Goal: Task Accomplishment & Management: Use online tool/utility

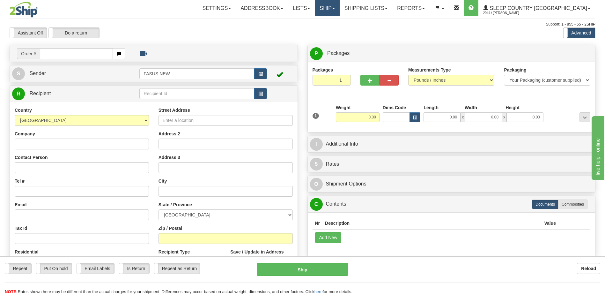
click at [339, 6] on link "Ship" at bounding box center [327, 8] width 25 height 16
click at [333, 29] on span "OnHold / Order Queue" at bounding box center [310, 30] width 45 height 5
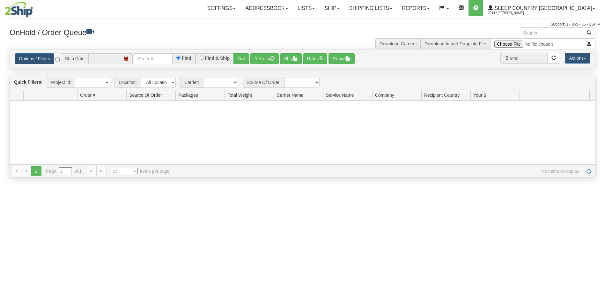
type input "[DATE]"
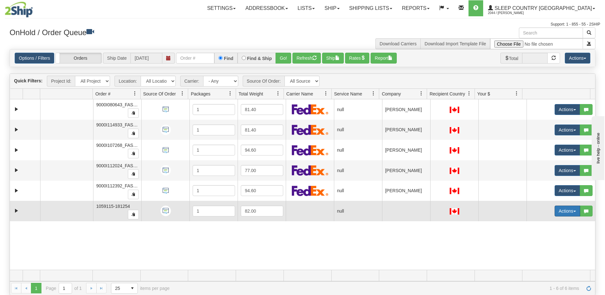
click at [561, 211] on button "Actions" at bounding box center [568, 210] width 26 height 11
click at [537, 222] on span "Open" at bounding box center [538, 222] width 15 height 5
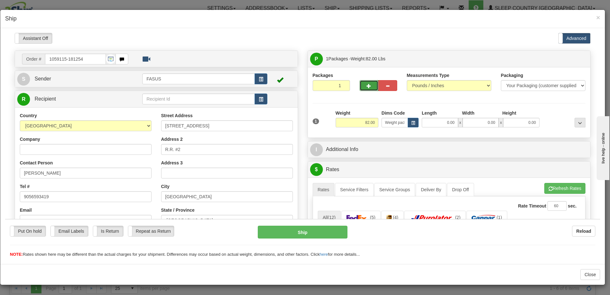
click at [366, 85] on span "button" at bounding box center [368, 86] width 4 height 4
type input "2"
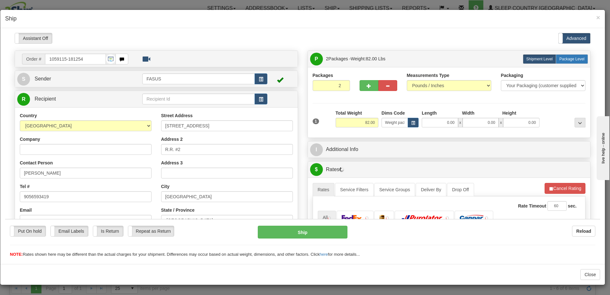
click at [570, 59] on span "Package Level" at bounding box center [571, 58] width 25 height 4
radio input "true"
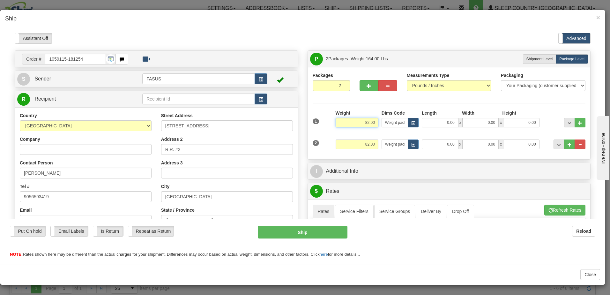
drag, startPoint x: 359, startPoint y: 123, endPoint x: 392, endPoint y: 122, distance: 32.5
click at [392, 122] on div "1 Weight 82.00 Dims Code x x" at bounding box center [449, 120] width 276 height 23
type input "57.20"
type input "83.50"
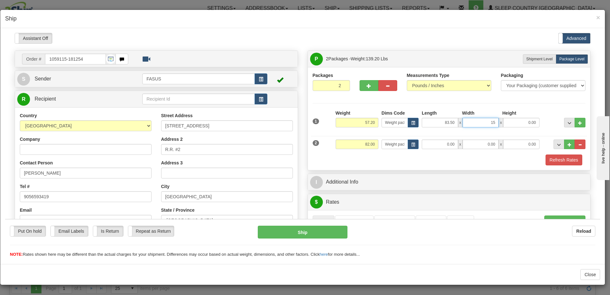
type input "15.00"
type input "4.00"
drag, startPoint x: 360, startPoint y: 142, endPoint x: 376, endPoint y: 141, distance: 16.6
click at [376, 141] on div "Weight 82.00" at bounding box center [357, 146] width 46 height 14
type input "23.00"
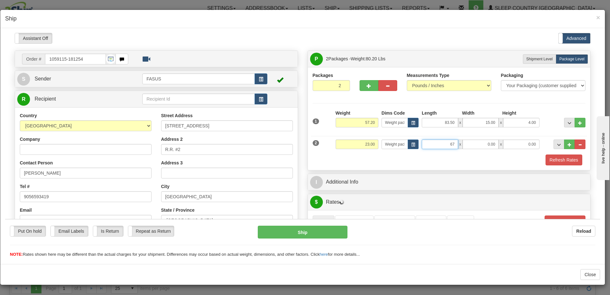
type input "67.00"
type input "14.00"
type input "6.00"
click at [567, 121] on span "..." at bounding box center [569, 123] width 4 height 4
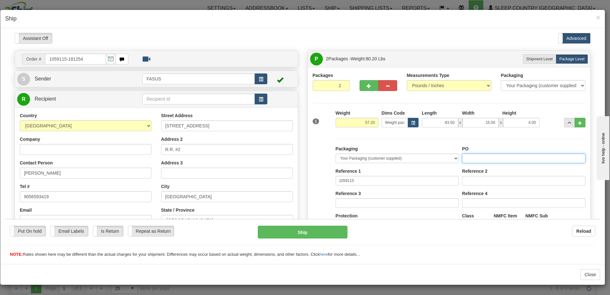
click at [470, 157] on input "PO" at bounding box center [523, 158] width 123 height 10
type input "2510799"
click at [567, 121] on span "..." at bounding box center [569, 123] width 4 height 4
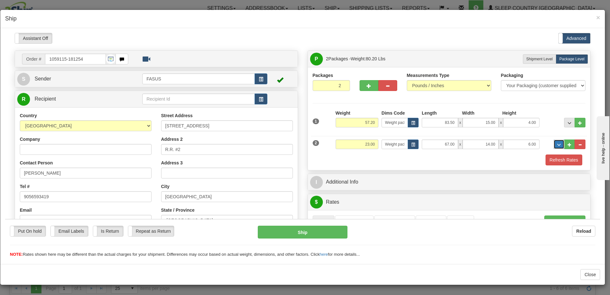
click at [557, 144] on span "..." at bounding box center [559, 145] width 4 height 4
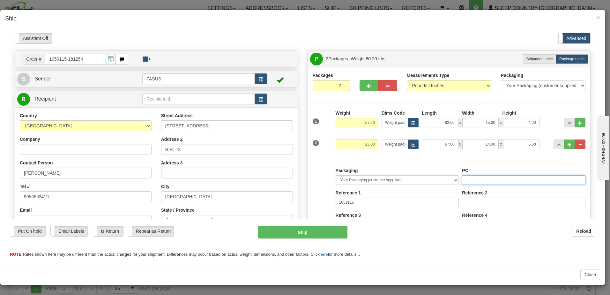
click at [488, 178] on input "PO" at bounding box center [523, 180] width 123 height 10
type input "2510799"
click at [557, 144] on span "..." at bounding box center [559, 145] width 4 height 4
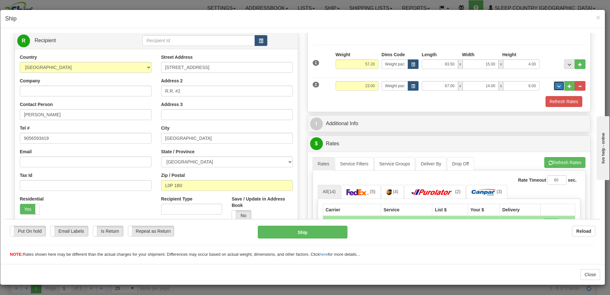
scroll to position [64, 0]
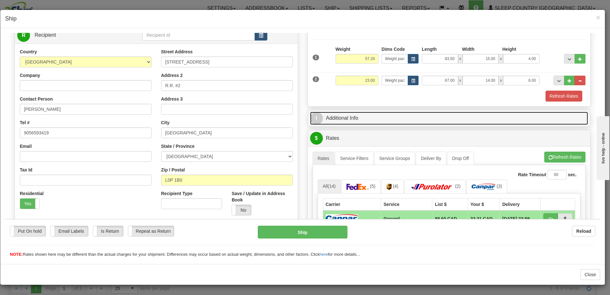
click at [410, 117] on link "I Additional Info" at bounding box center [449, 117] width 278 height 13
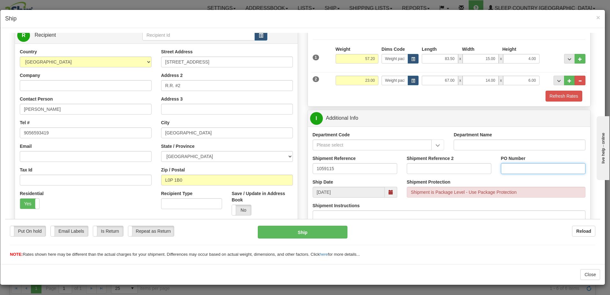
click at [516, 166] on input "PO Number" at bounding box center [543, 168] width 85 height 11
type input "2510799"
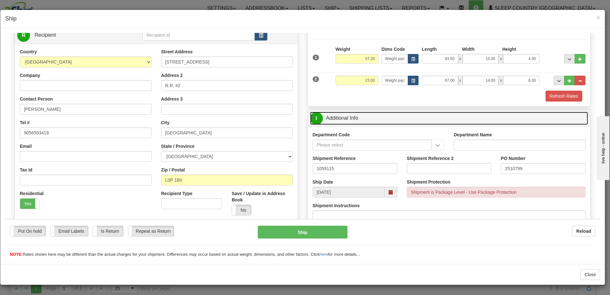
click at [456, 120] on link "I Additional Info" at bounding box center [449, 117] width 278 height 13
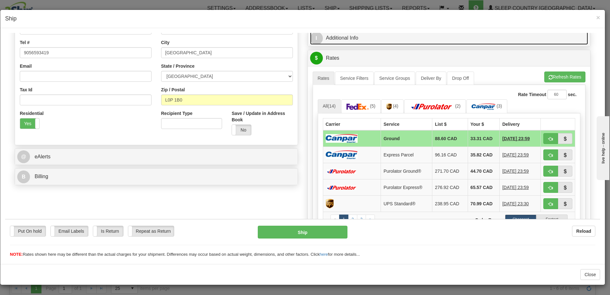
scroll to position [159, 0]
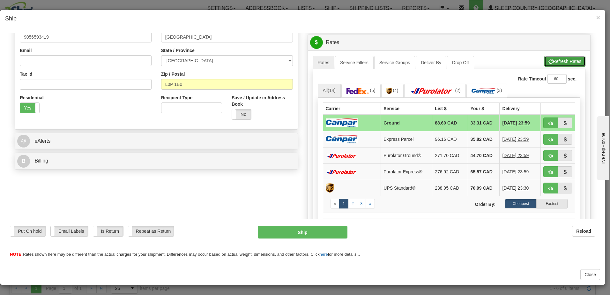
click at [566, 64] on button "Refresh Rates" at bounding box center [564, 60] width 41 height 11
click at [548, 122] on span "button" at bounding box center [550, 123] width 4 height 4
type input "1"
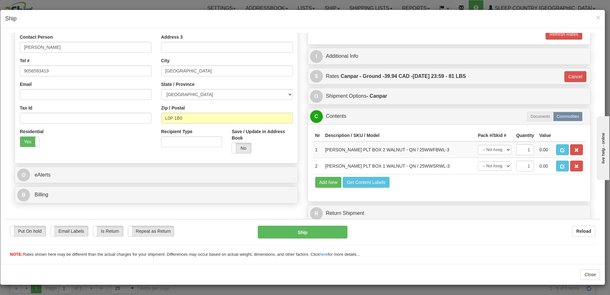
scroll to position [126, 0]
click at [302, 233] on button "Ship" at bounding box center [303, 231] width 90 height 13
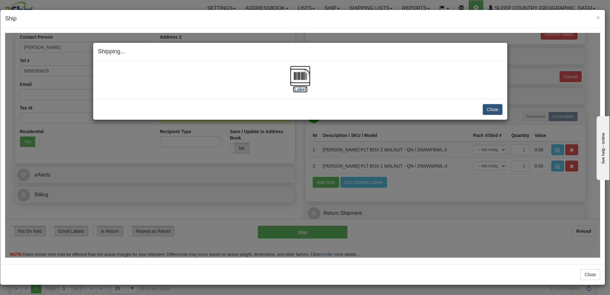
click at [298, 89] on label "[Label]" at bounding box center [300, 89] width 15 height 6
click at [495, 106] on button "Close" at bounding box center [493, 109] width 20 height 11
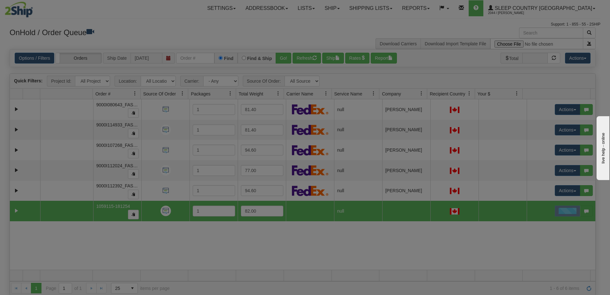
scroll to position [0, 0]
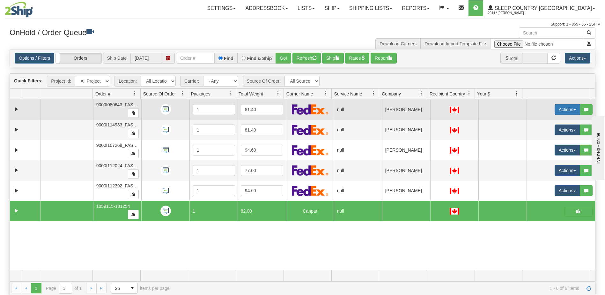
click at [564, 107] on button "Actions" at bounding box center [568, 109] width 26 height 11
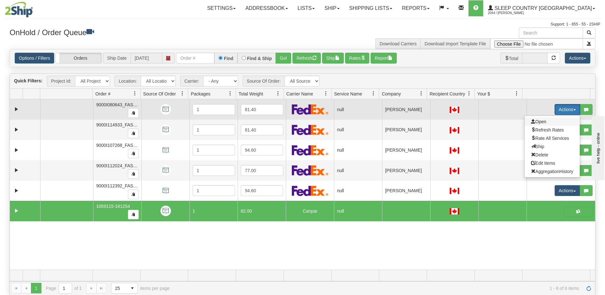
click at [540, 121] on span "Open" at bounding box center [538, 121] width 15 height 5
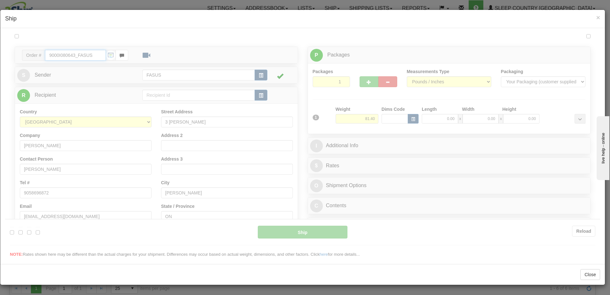
type input "09:10"
type input "16:00"
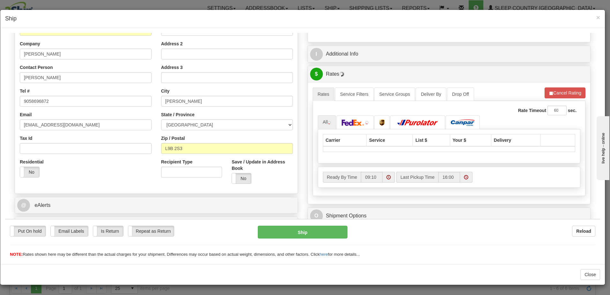
scroll to position [96, 0]
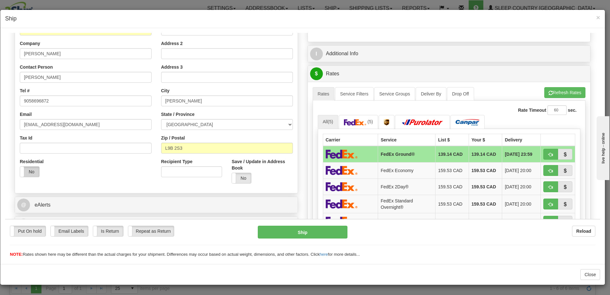
click at [25, 172] on label "No" at bounding box center [29, 171] width 19 height 10
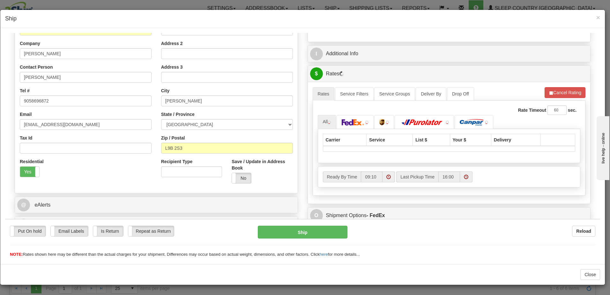
scroll to position [0, 0]
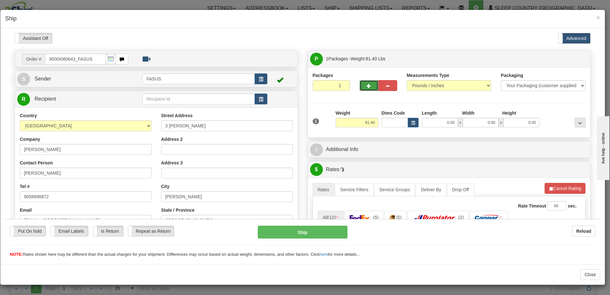
click at [366, 85] on span "button" at bounding box center [368, 86] width 4 height 4
type input "2"
click at [561, 59] on span "Package Level" at bounding box center [571, 58] width 25 height 4
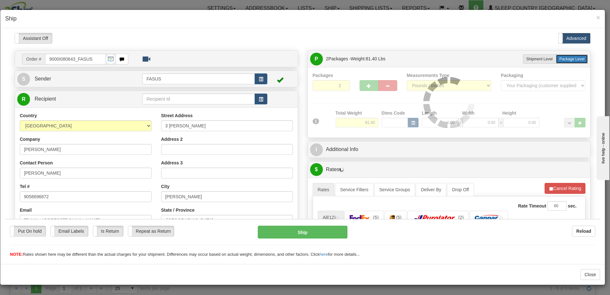
radio input "true"
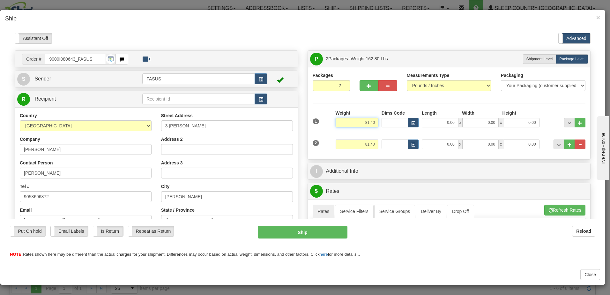
drag, startPoint x: 361, startPoint y: 122, endPoint x: 380, endPoint y: 122, distance: 18.8
click at [380, 122] on div "1 Weight 81.40 Dims Code x x" at bounding box center [449, 120] width 276 height 23
type input "57.20"
type input "83.50"
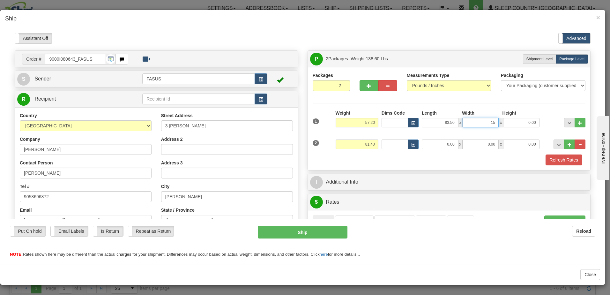
type input "15.00"
type input "4.00"
drag, startPoint x: 359, startPoint y: 144, endPoint x: 381, endPoint y: 143, distance: 22.0
click at [381, 143] on div "2 Weight 81.40 Dims Code Length Width Height" at bounding box center [449, 142] width 276 height 21
type input "23.00"
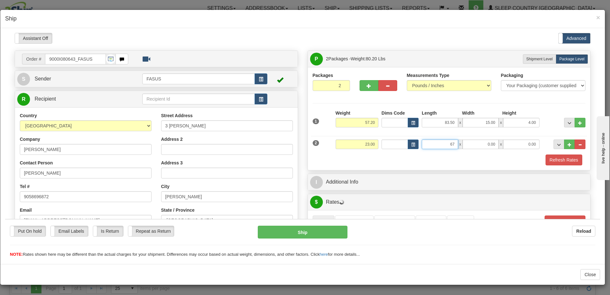
type input "67.00"
type input "14.00"
type input "6.00"
click at [550, 119] on div at bounding box center [564, 118] width 46 height 18
click at [567, 122] on span "..." at bounding box center [569, 123] width 4 height 4
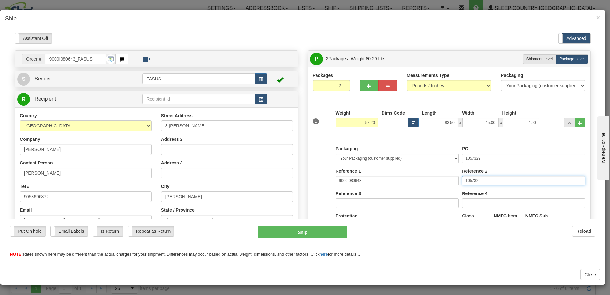
drag, startPoint x: 495, startPoint y: 177, endPoint x: 418, endPoint y: 181, distance: 76.9
click at [418, 181] on div "Packaging Your Packaging (customer supplied) Envelope (carrier supplied) Pack (…" at bounding box center [460, 203] width 253 height 117
drag, startPoint x: 487, startPoint y: 158, endPoint x: 415, endPoint y: 160, distance: 72.8
click at [415, 160] on div "Packaging Your Packaging (customer supplied) Envelope (carrier supplied) Pack (…" at bounding box center [460, 203] width 253 height 117
type input "1027625"
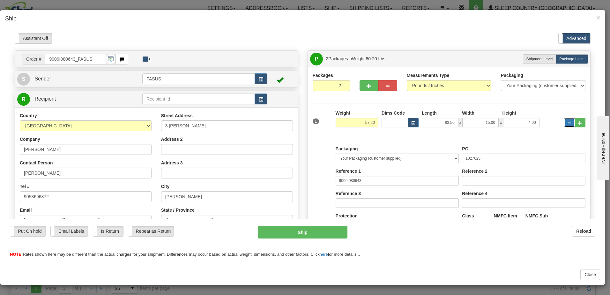
click at [567, 123] on span "..." at bounding box center [569, 123] width 4 height 4
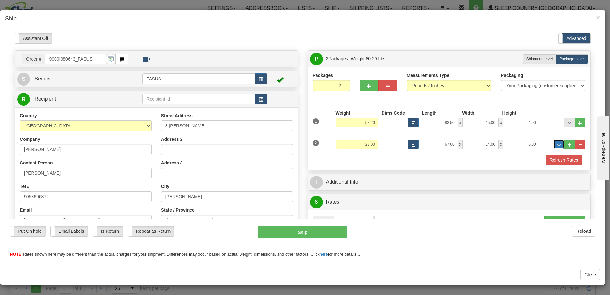
click at [557, 144] on span "..." at bounding box center [559, 145] width 4 height 4
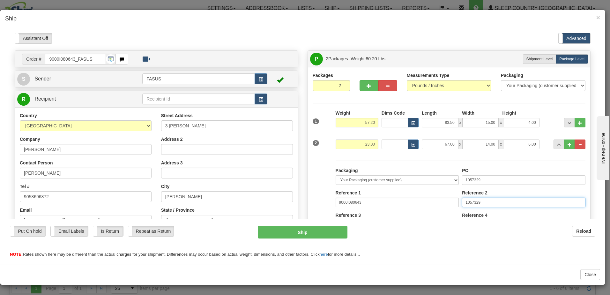
drag, startPoint x: 493, startPoint y: 199, endPoint x: 411, endPoint y: 197, distance: 82.0
click at [411, 197] on div "Packaging Your Packaging (customer supplied) Envelope (carrier supplied) Pack (…" at bounding box center [460, 225] width 253 height 117
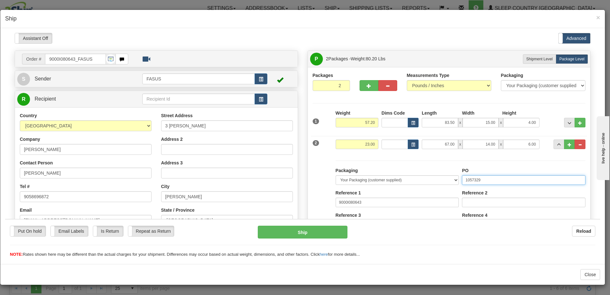
drag, startPoint x: 489, startPoint y: 176, endPoint x: 323, endPoint y: 175, distance: 166.5
click at [323, 174] on div "Packaging Your Packaging (customer supplied) Envelope (carrier supplied) Pack (…" at bounding box center [449, 219] width 276 height 130
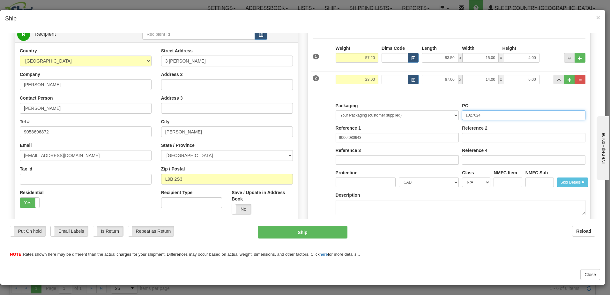
scroll to position [32, 0]
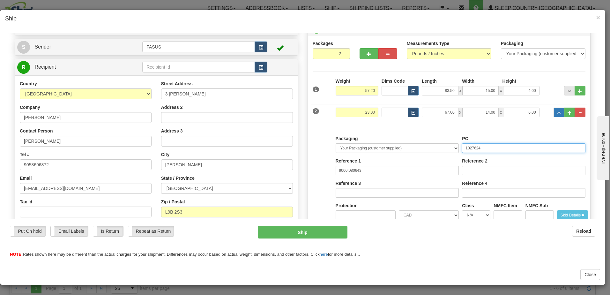
type input "1027624"
click at [554, 109] on button "..." at bounding box center [558, 112] width 11 height 10
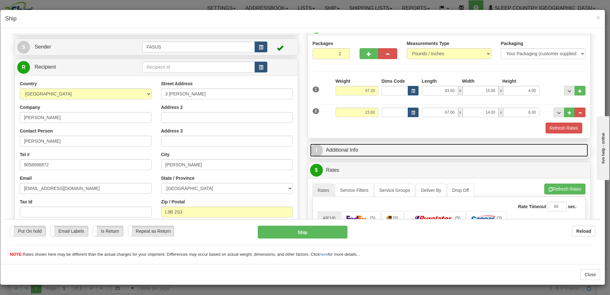
click at [422, 148] on link "I Additional Info" at bounding box center [449, 149] width 278 height 13
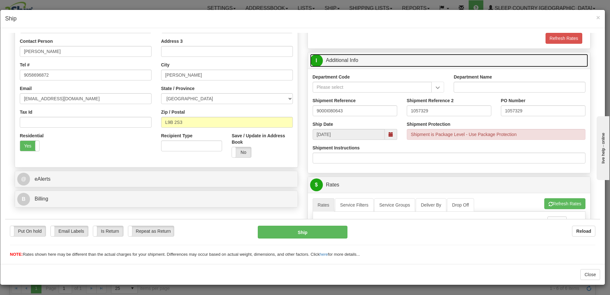
scroll to position [128, 0]
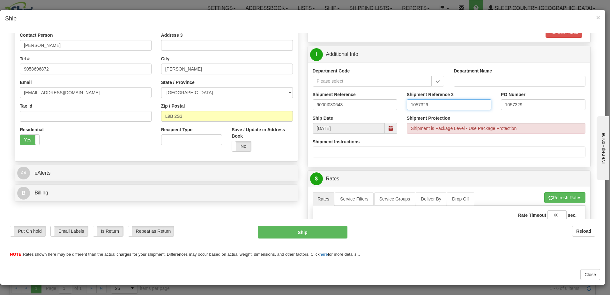
drag, startPoint x: 447, startPoint y: 102, endPoint x: 324, endPoint y: 102, distance: 123.8
click at [324, 102] on div "Shipment Reference 9000I080643 Shipment Reference 2 1057329 PO Number 1057329" at bounding box center [449, 103] width 283 height 24
drag, startPoint x: 545, startPoint y: 103, endPoint x: 376, endPoint y: 102, distance: 169.1
click at [376, 102] on div "Shipment Reference 9000I080643 Shipment Reference 2 PO Number 1057329" at bounding box center [449, 103] width 283 height 24
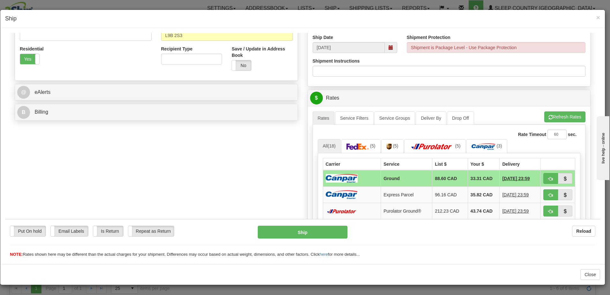
scroll to position [223, 0]
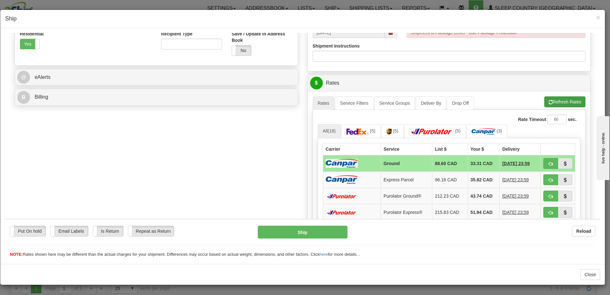
type input "1027625 1027624"
click at [555, 102] on button "Refresh Rates" at bounding box center [564, 101] width 41 height 11
click at [548, 165] on span "button" at bounding box center [550, 163] width 4 height 4
type input "1"
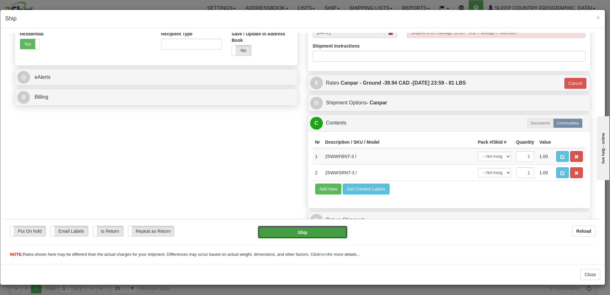
click at [290, 231] on button "Ship" at bounding box center [303, 231] width 90 height 13
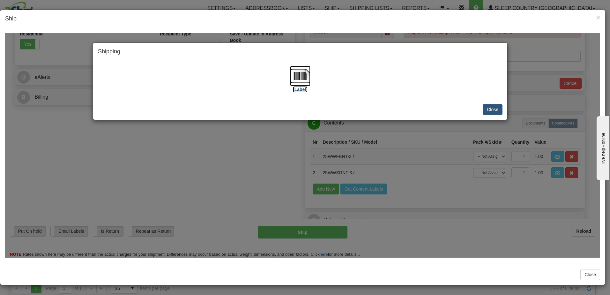
click at [300, 90] on label "[Label]" at bounding box center [300, 89] width 15 height 6
click at [497, 108] on button "Close" at bounding box center [493, 109] width 20 height 11
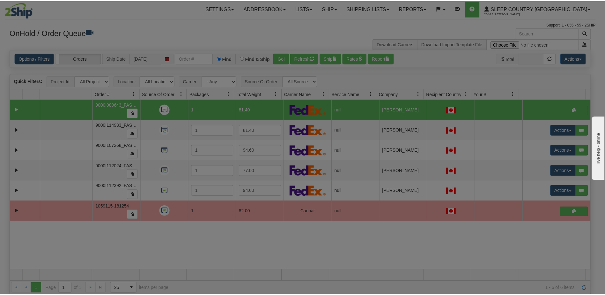
scroll to position [0, 0]
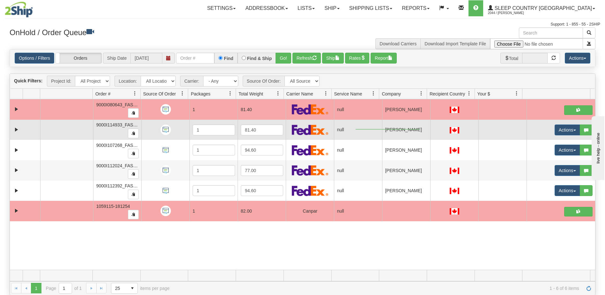
drag, startPoint x: 420, startPoint y: 129, endPoint x: 359, endPoint y: 130, distance: 61.6
click at [357, 130] on tr "31649280 FASUS 91199120 0 9000I114933_FASUS 1 81.40 null Shipping department Fa…" at bounding box center [302, 130] width 585 height 20
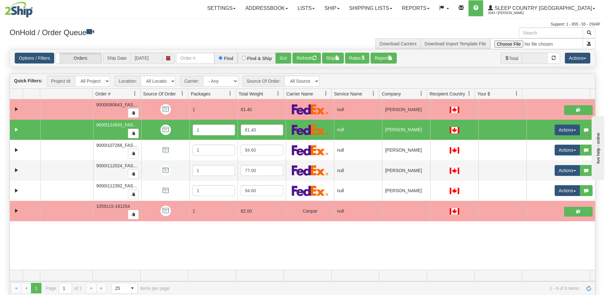
click at [413, 130] on td "[PERSON_NAME]" at bounding box center [406, 130] width 48 height 20
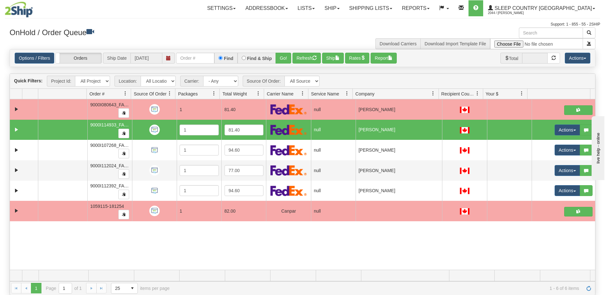
drag, startPoint x: 442, startPoint y: 92, endPoint x: 401, endPoint y: 132, distance: 57.1
click at [401, 132] on td "[PERSON_NAME]" at bounding box center [399, 130] width 87 height 20
click at [571, 7] on span "Sleep Country [GEOGRAPHIC_DATA]" at bounding box center [542, 7] width 99 height 5
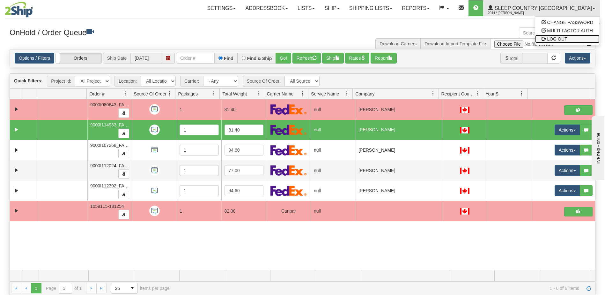
click at [568, 39] on link "LOG OUT" at bounding box center [567, 39] width 64 height 8
